Goal: Transaction & Acquisition: Purchase product/service

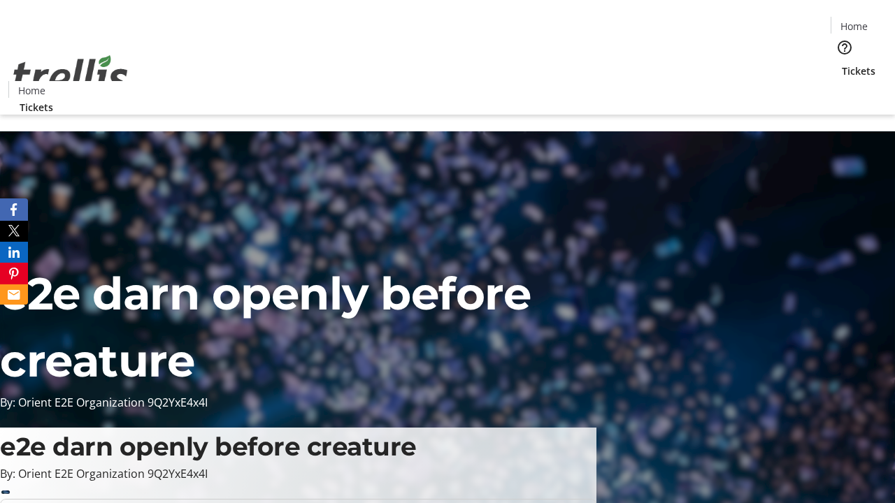
click at [841, 64] on span "Tickets" at bounding box center [858, 71] width 34 height 15
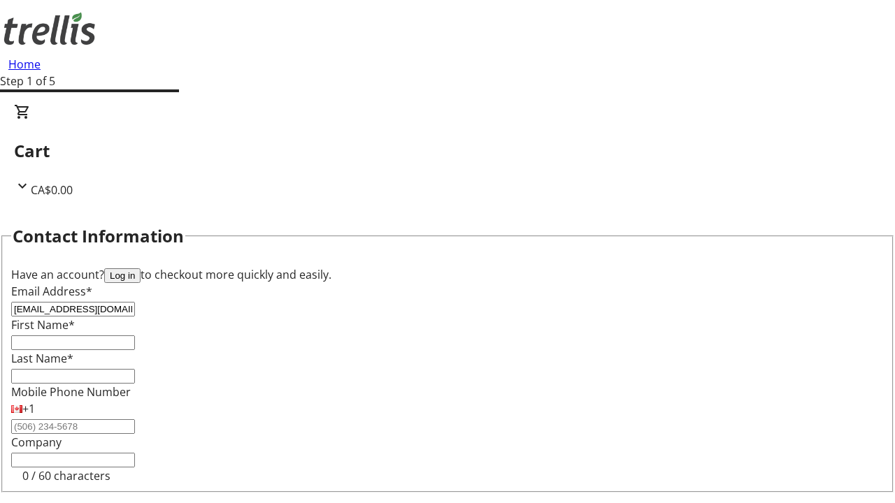
type input "[EMAIL_ADDRESS][DOMAIN_NAME]"
type input "[PERSON_NAME]"
type input "Brown"
